Goal: Complete application form

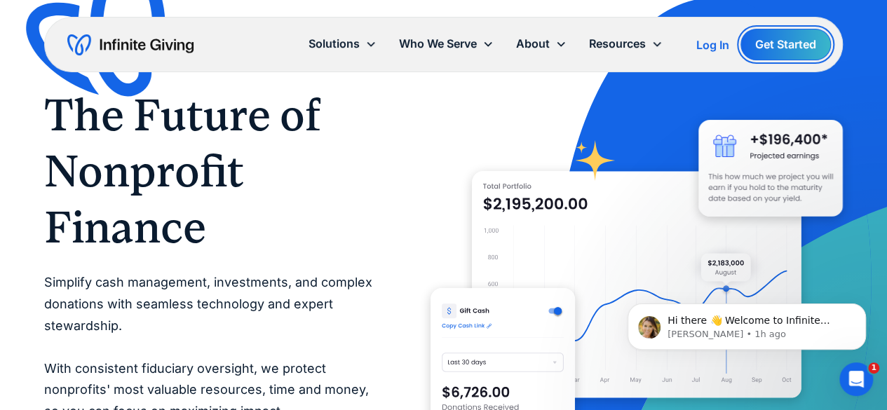
click at [802, 43] on link "Get Started" at bounding box center [785, 45] width 90 height 32
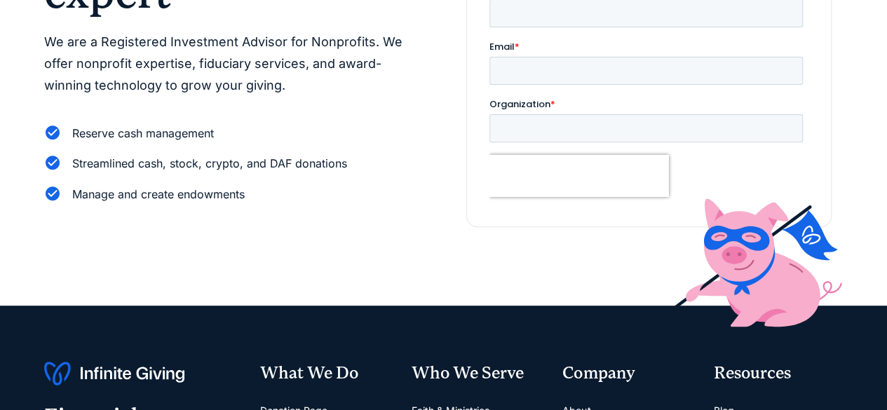
scroll to position [70, 0]
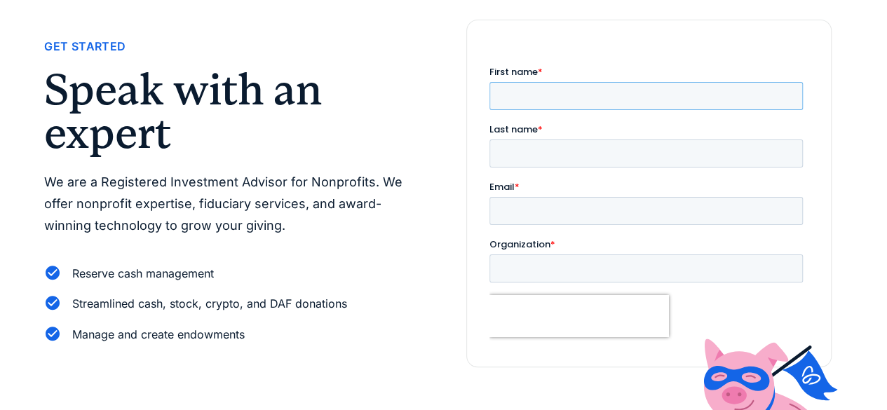
click at [617, 83] on input "First name *" at bounding box center [645, 96] width 313 height 28
click at [578, 100] on input "First name *" at bounding box center [645, 96] width 313 height 28
type input "**********"
click at [736, 139] on input "Last name *" at bounding box center [645, 153] width 313 height 28
type input "**********"
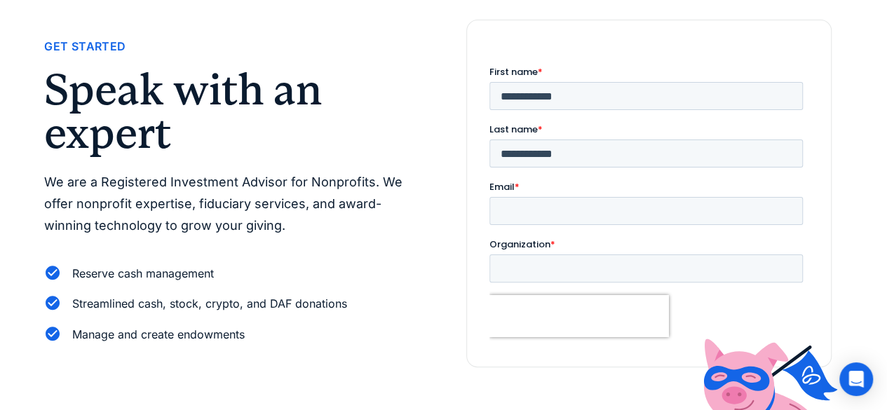
drag, startPoint x: 542, startPoint y: 170, endPoint x: 551, endPoint y: 150, distance: 21.4
click at [542, 180] on fieldset "Email *" at bounding box center [648, 208] width 319 height 57
click at [551, 197] on input "Email *" at bounding box center [645, 211] width 313 height 28
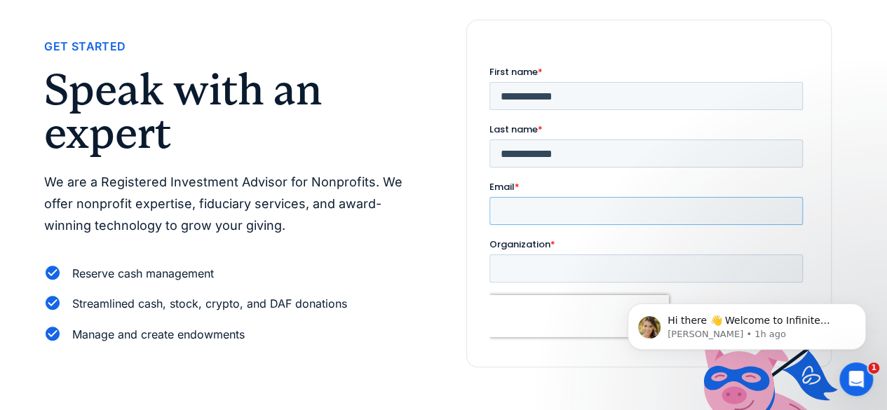
scroll to position [0, 0]
click at [564, 197] on input "**********" at bounding box center [645, 211] width 313 height 28
type input "**********"
click at [564, 238] on label "Organization *" at bounding box center [648, 245] width 319 height 14
click at [564, 254] on input "Organization *" at bounding box center [645, 268] width 313 height 28
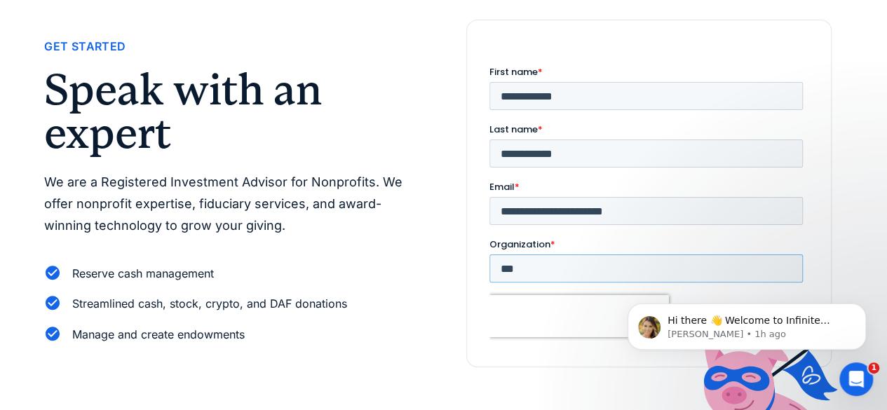
type input "***"
click at [859, 304] on icon "Dismiss notification" at bounding box center [862, 307] width 8 height 8
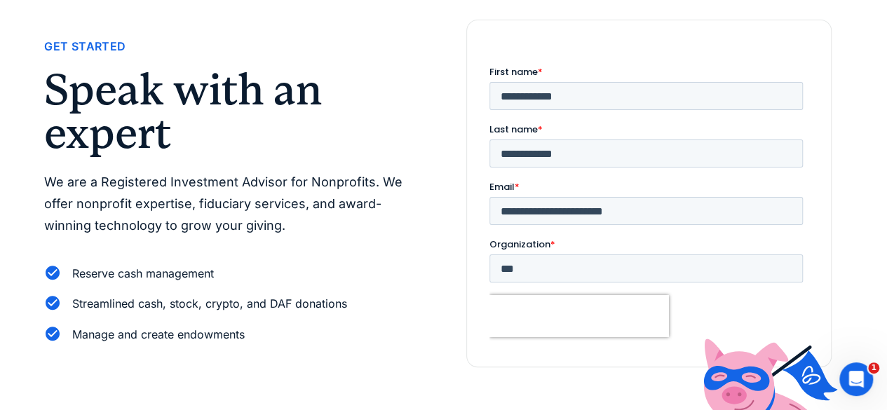
click at [648, 362] on input "**********" at bounding box center [648, 376] width 111 height 29
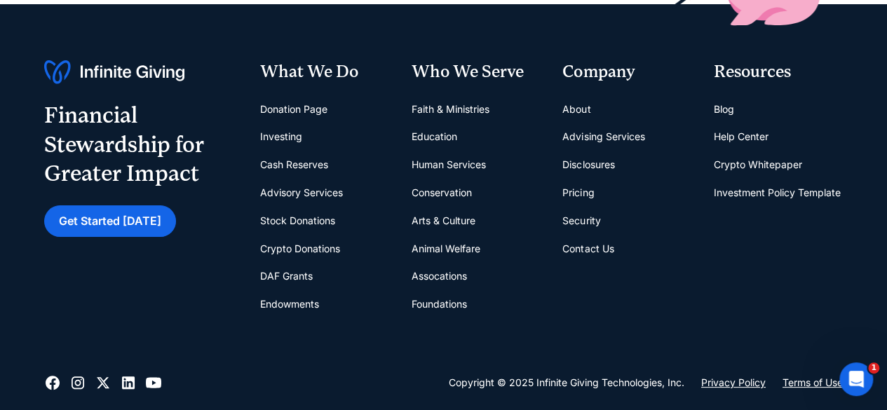
scroll to position [5656, 0]
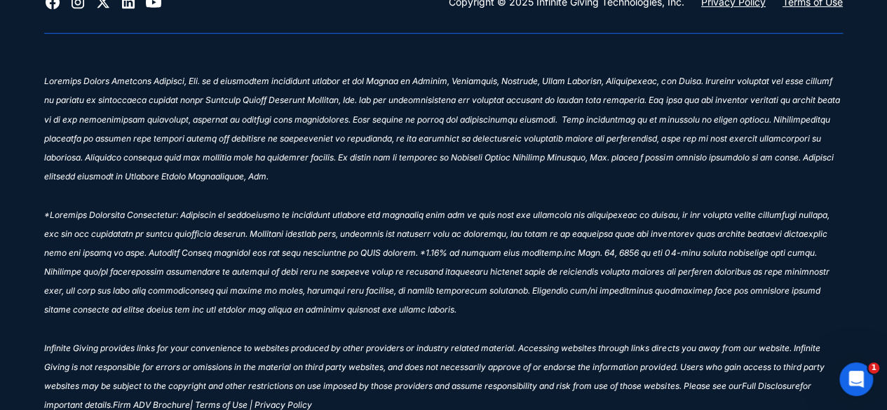
drag, startPoint x: 281, startPoint y: 332, endPoint x: 287, endPoint y: 337, distance: 8.4
click at [287, 400] on sup "| Terms of Use | Privacy Policy" at bounding box center [251, 405] width 122 height 11
click at [228, 400] on sup "| Terms of Use | Privacy Policy" at bounding box center [251, 405] width 122 height 11
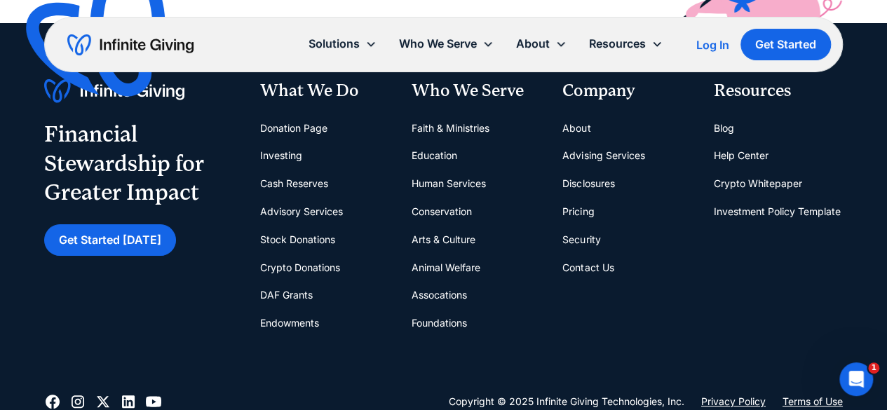
scroll to position [5235, 0]
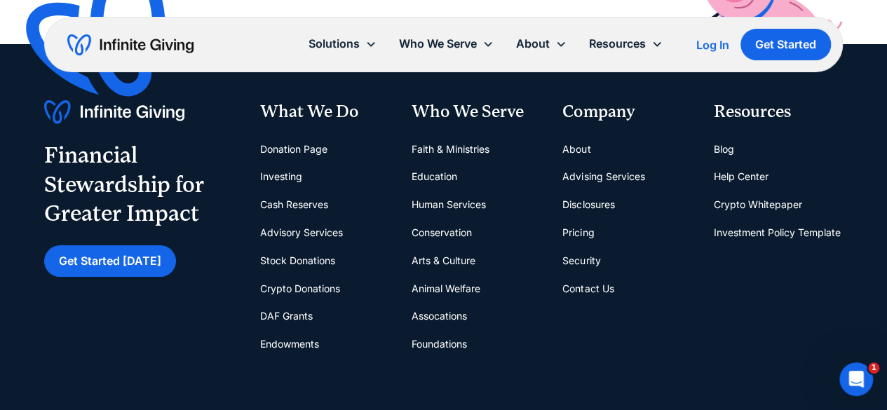
click at [584, 247] on link "Security" at bounding box center [581, 261] width 38 height 28
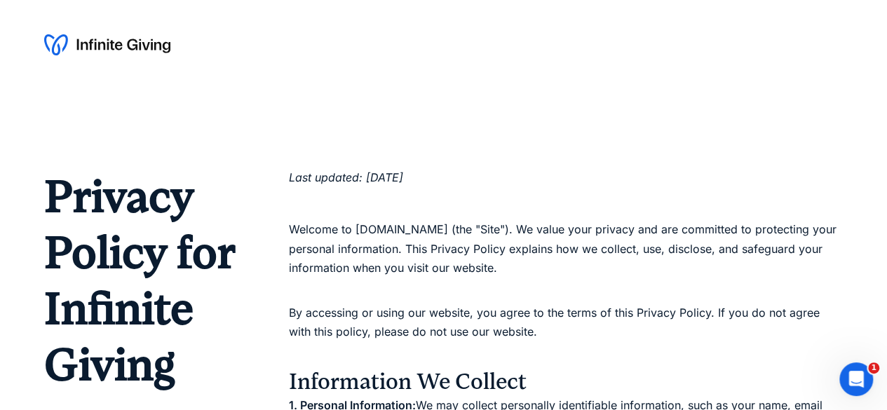
scroll to position [1758, 0]
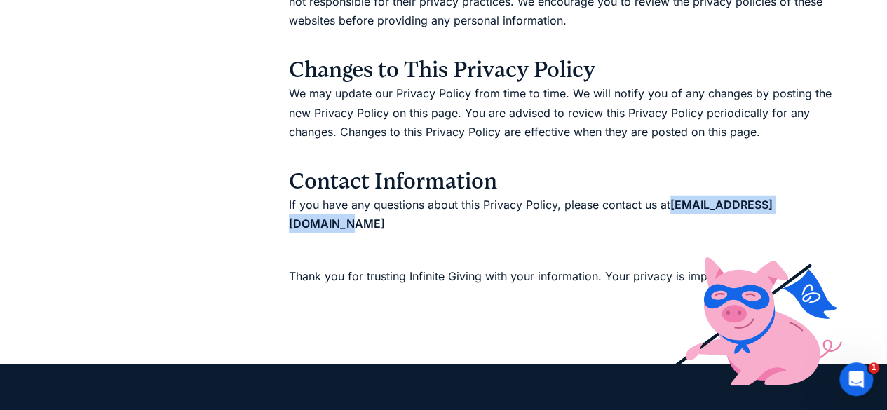
drag, startPoint x: 674, startPoint y: 206, endPoint x: 741, endPoint y: 132, distance: 99.2
click at [814, 201] on p "If you have any questions about this Privacy Policy, please contact us at hello…" at bounding box center [566, 215] width 554 height 38
copy strong "hello@infinitegiving.com"
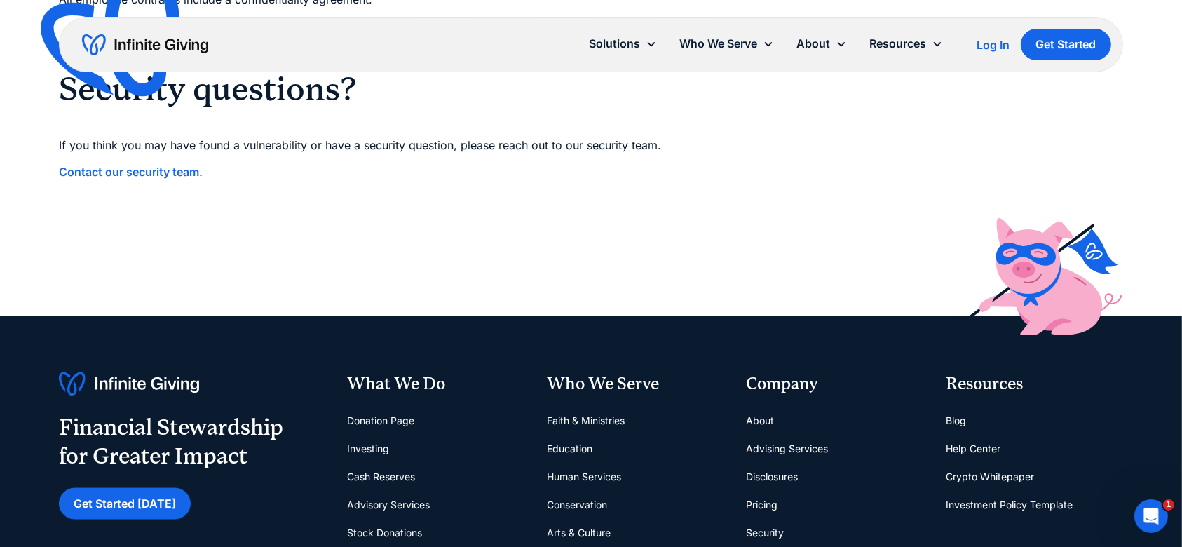
scroll to position [1659, 0]
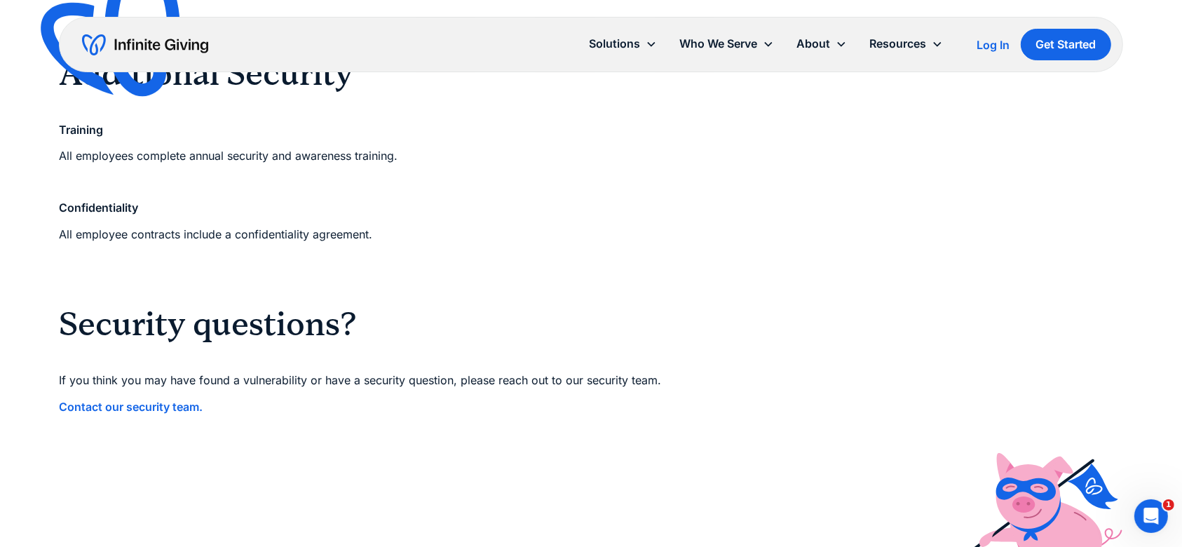
click at [126, 406] on strong "Contact our security team." at bounding box center [131, 407] width 144 height 14
click at [163, 407] on strong "Contact our security team." at bounding box center [131, 407] width 144 height 14
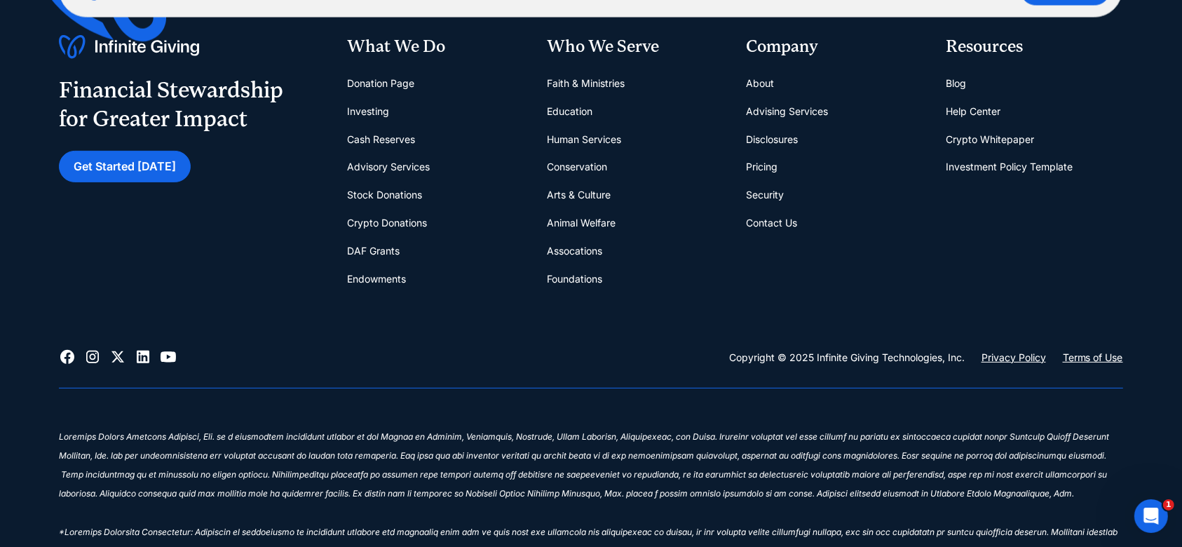
scroll to position [5750, 0]
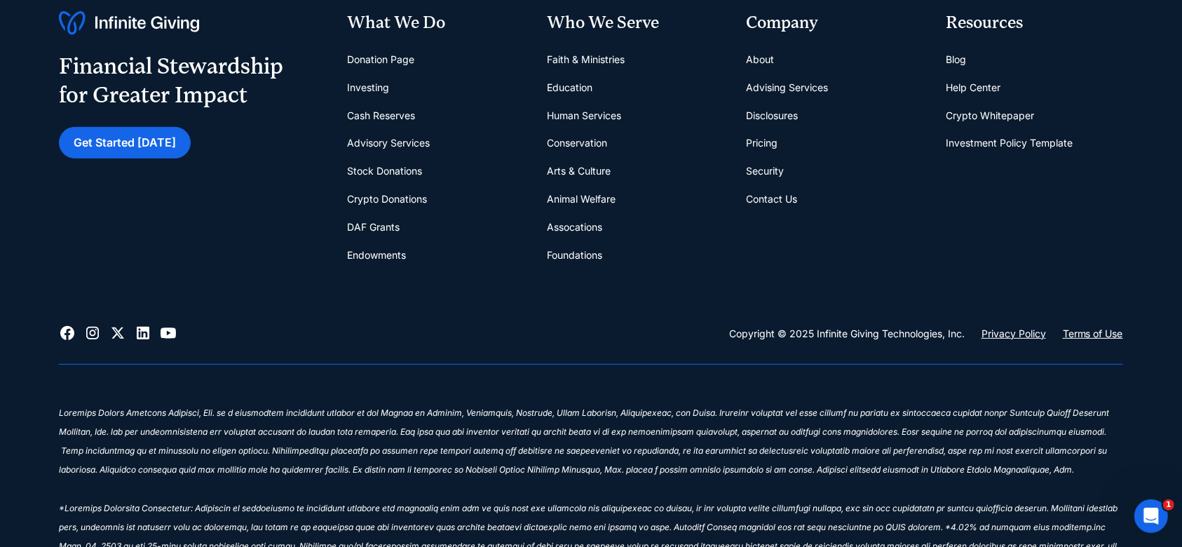
click at [770, 211] on link "Contact Us" at bounding box center [771, 199] width 51 height 28
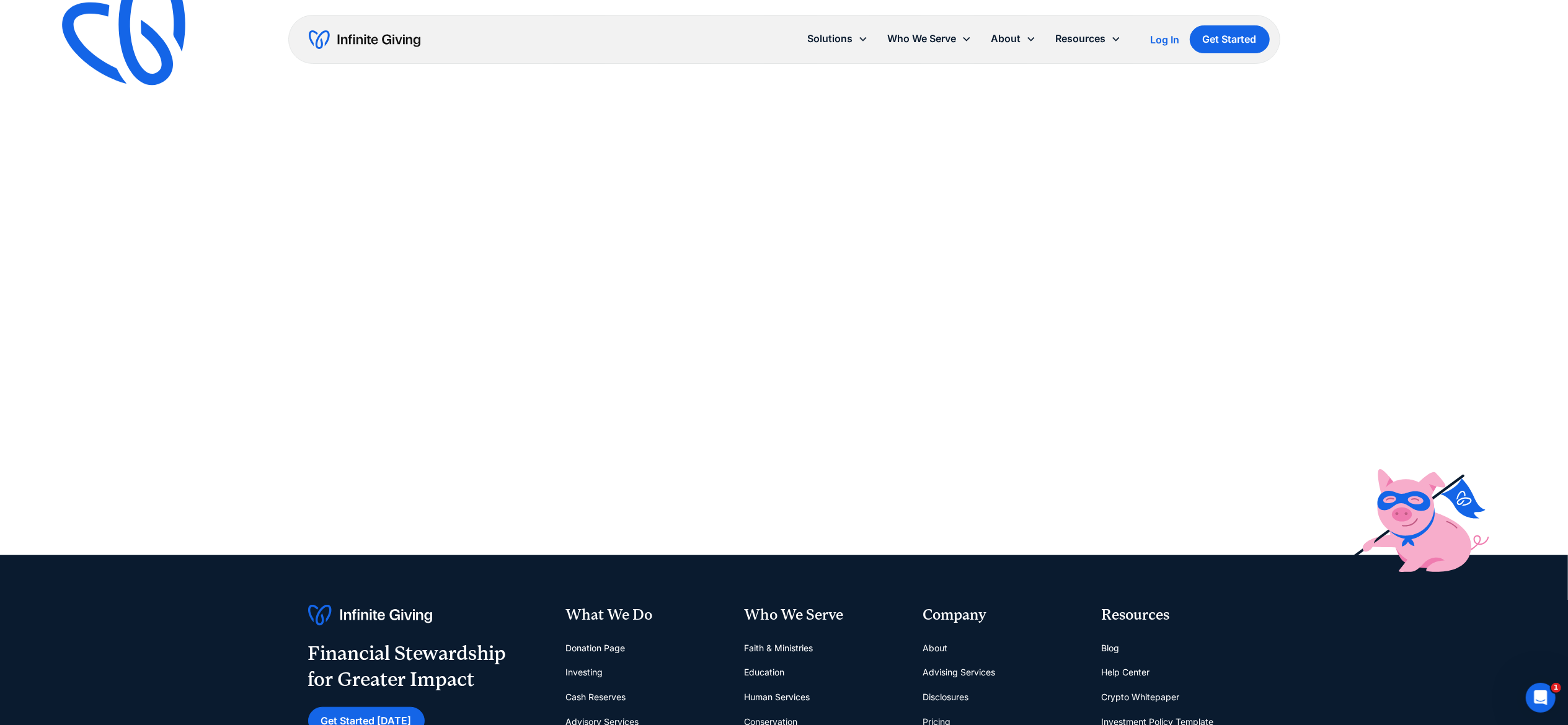
scroll to position [950, 0]
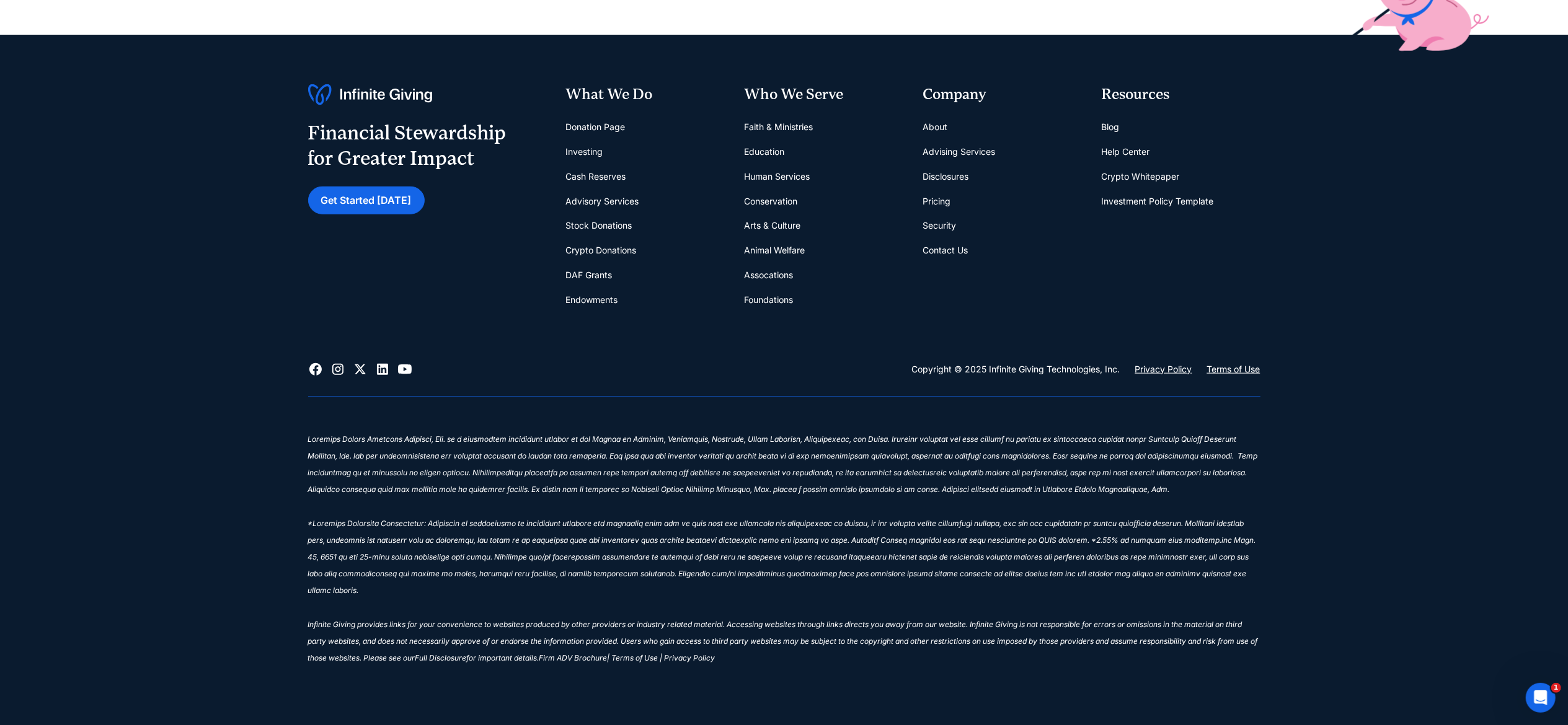
click at [937, 252] on link "Contact Us" at bounding box center [945, 250] width 45 height 25
